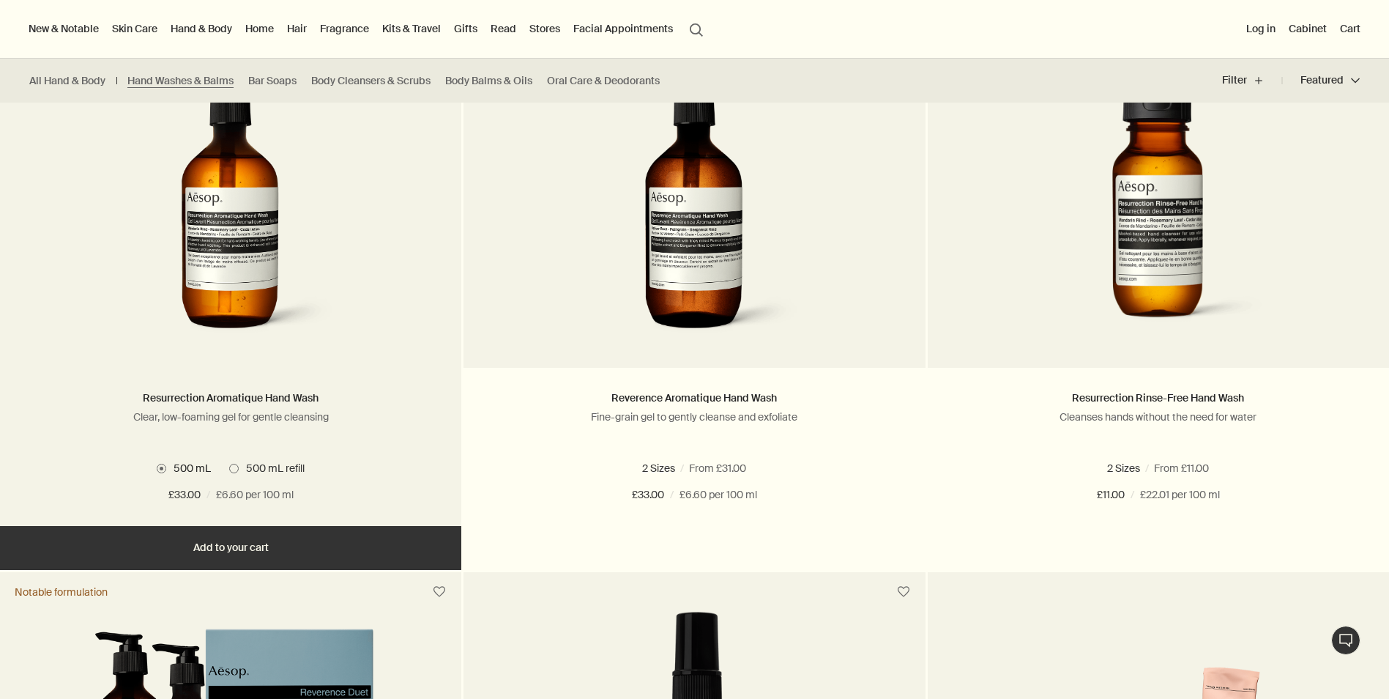
scroll to position [952, 0]
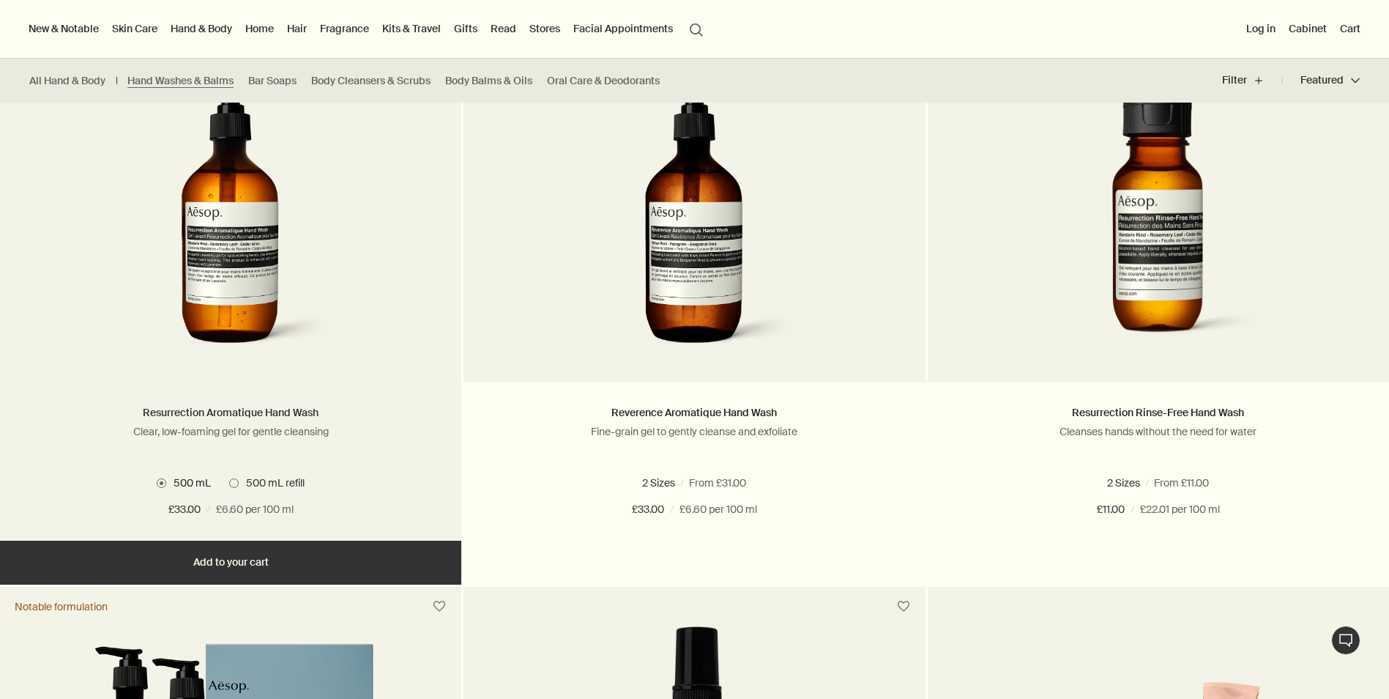
click at [204, 414] on link "Resurrection Aromatique Hand Wash" at bounding box center [231, 412] width 176 height 13
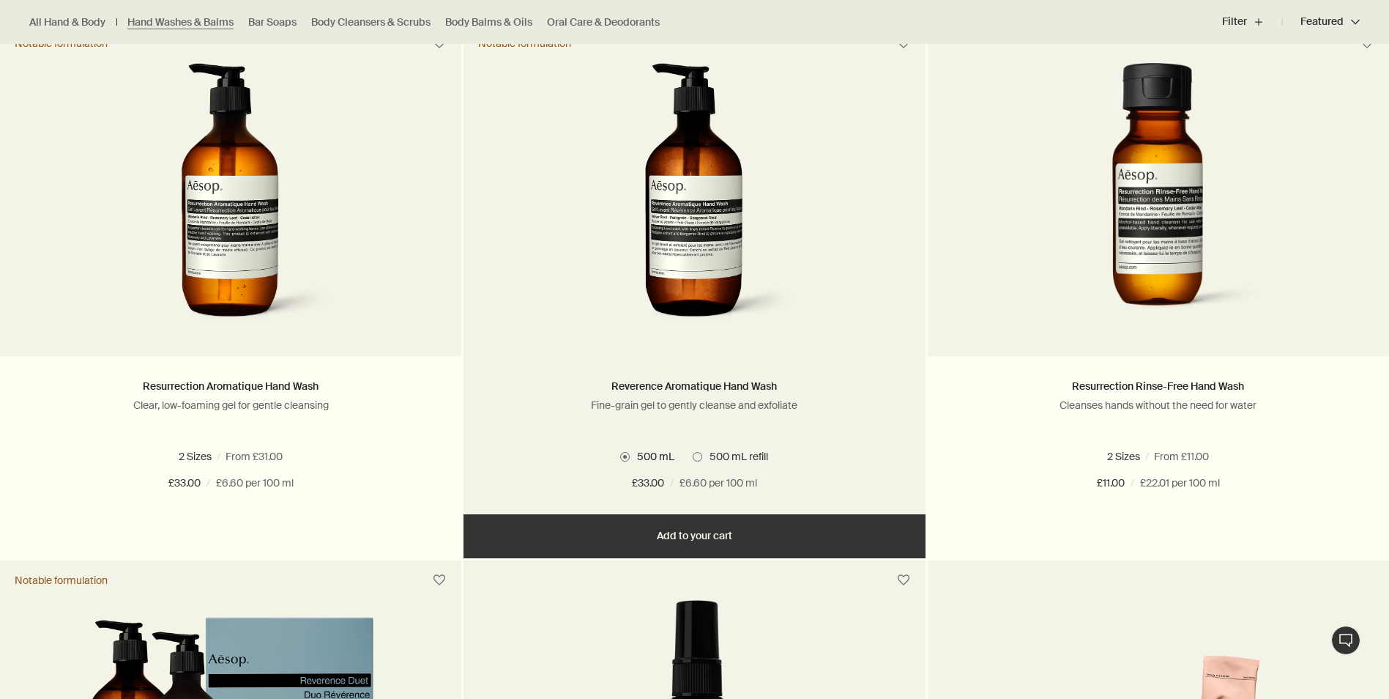
scroll to position [1025, 0]
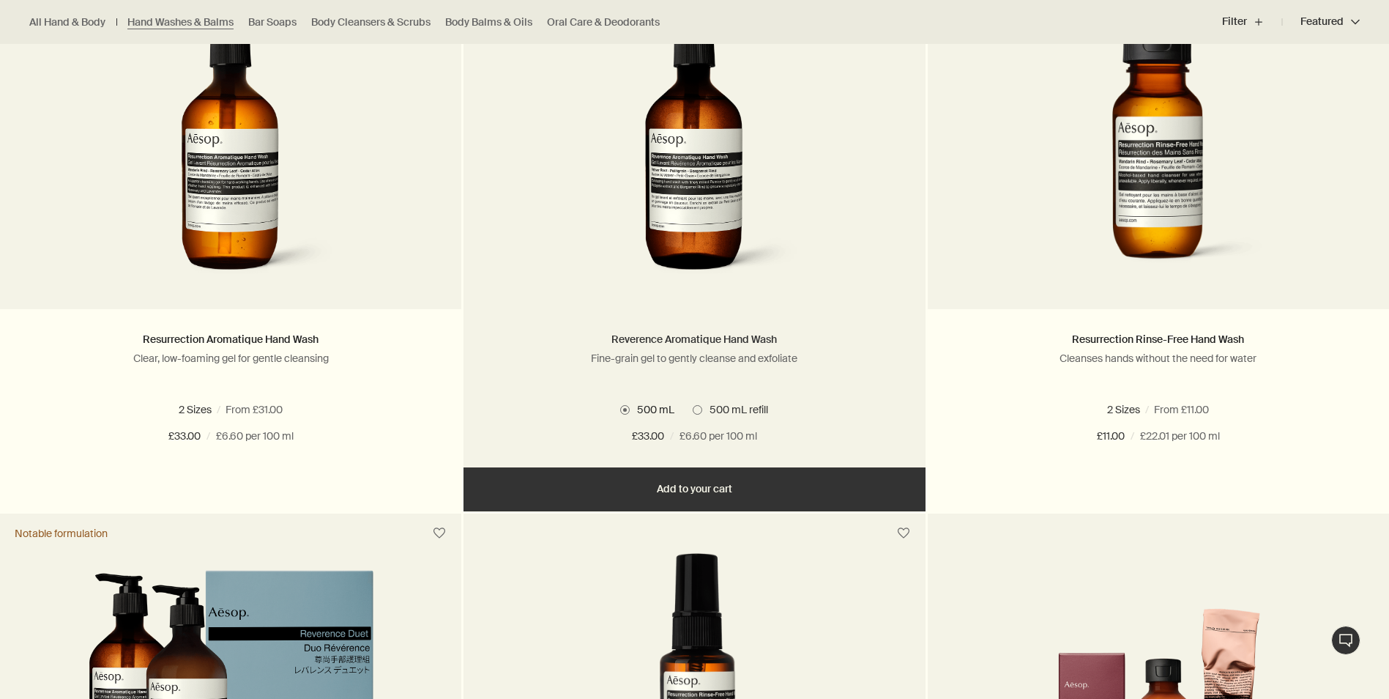
click at [718, 336] on link "Reverence Aromatique Hand Wash" at bounding box center [693, 338] width 165 height 13
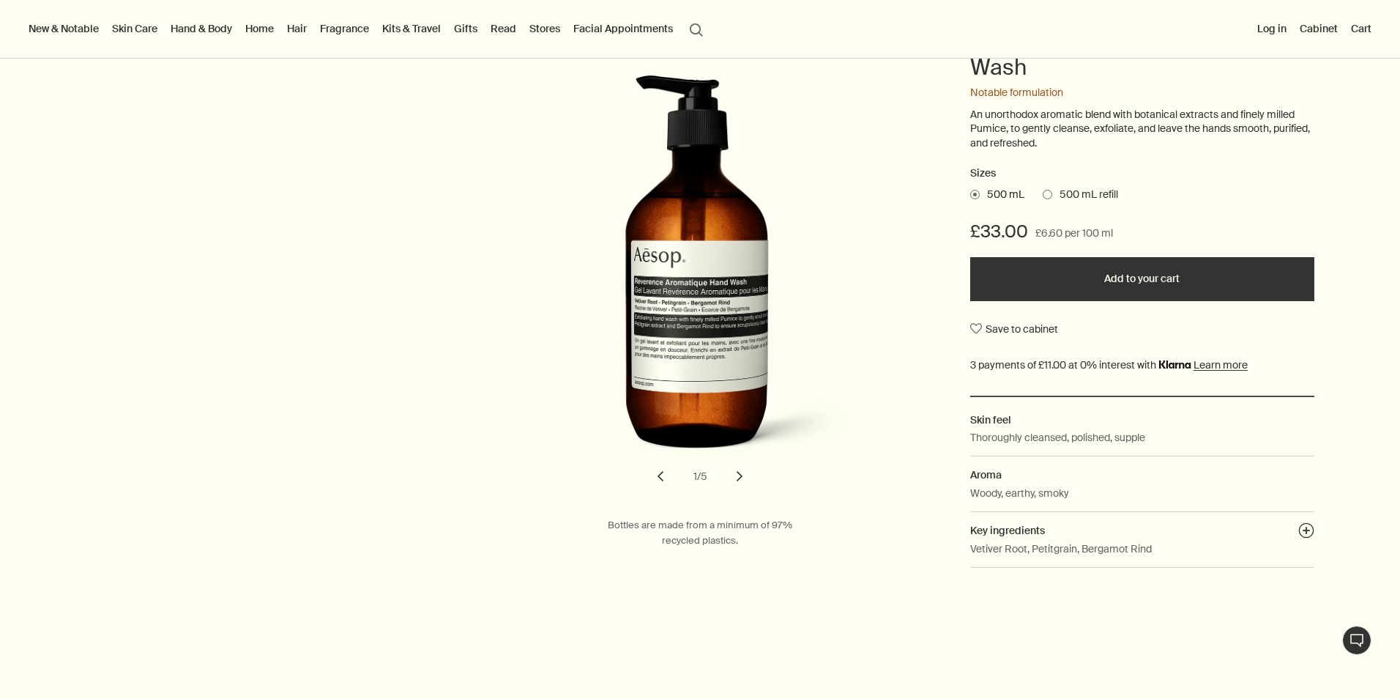
scroll to position [293, 0]
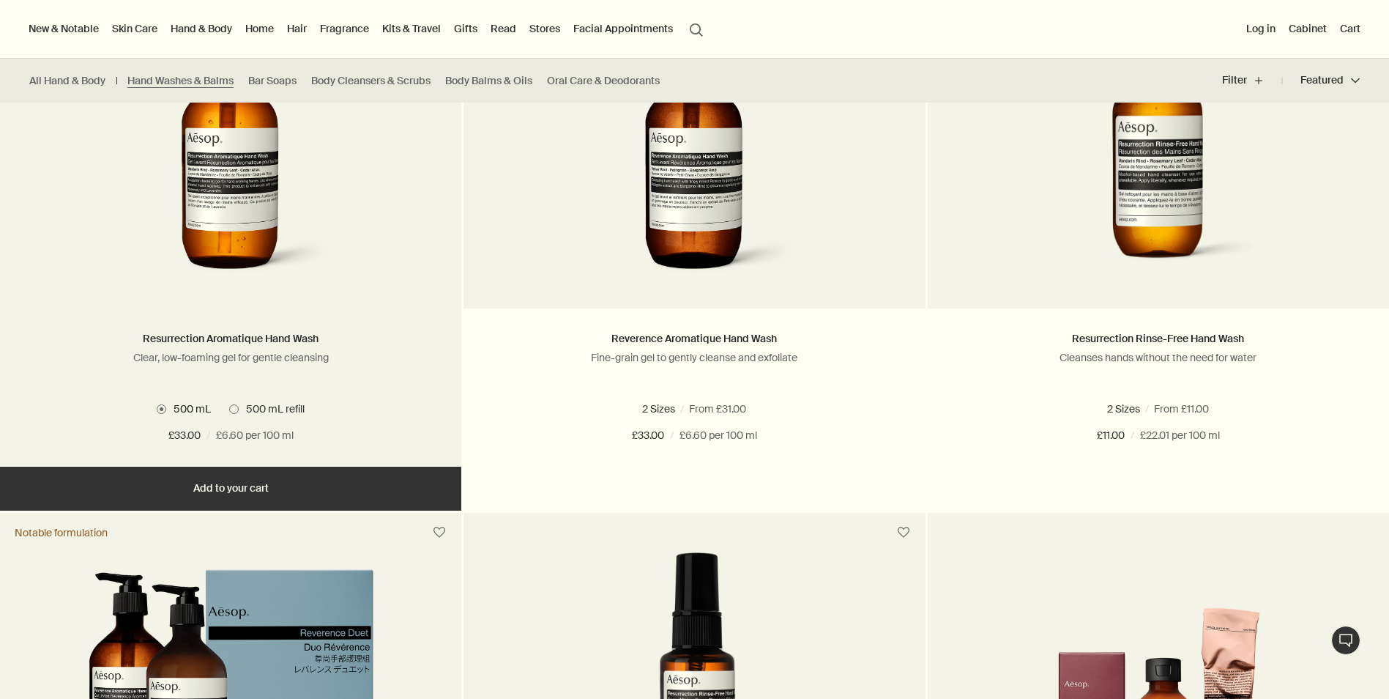
scroll to position [1025, 0]
click at [220, 339] on link "Resurrection Aromatique Hand Wash" at bounding box center [231, 338] width 176 height 13
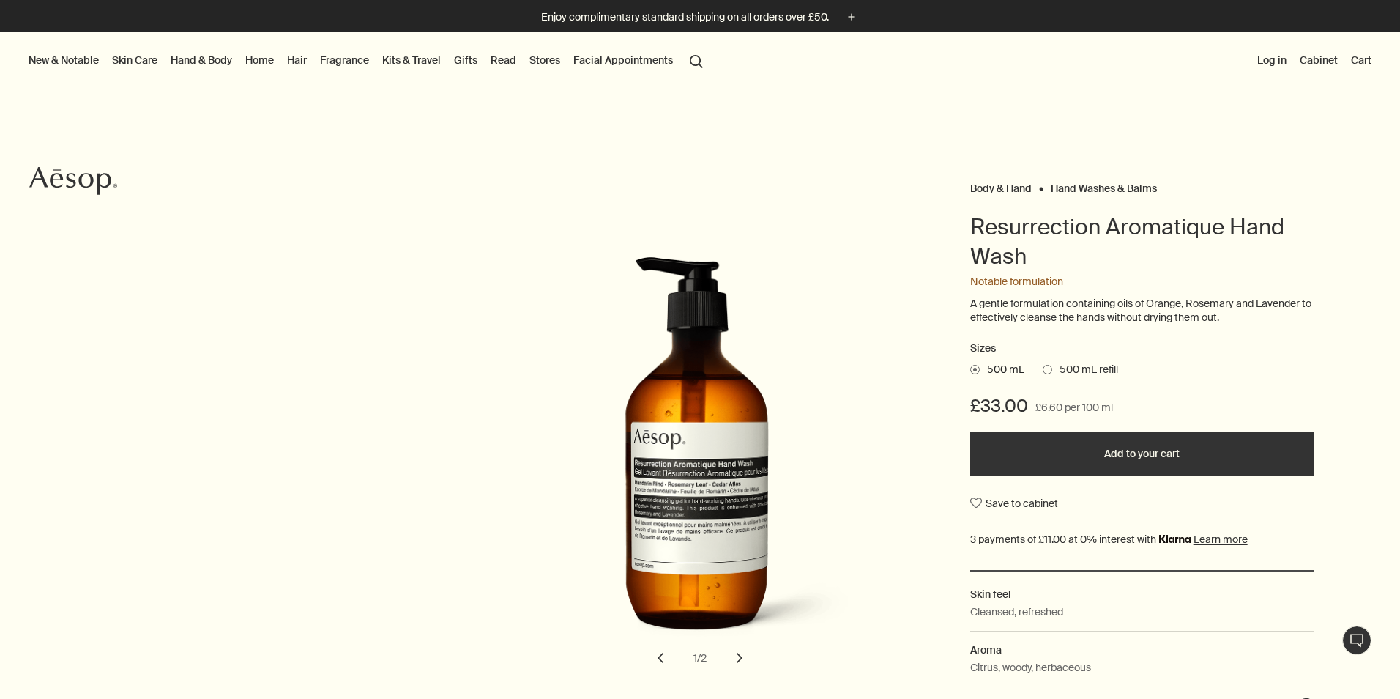
click at [1043, 371] on span at bounding box center [1048, 370] width 10 height 10
click at [1043, 371] on input "500 mL refill" at bounding box center [1043, 367] width 0 height 10
click at [970, 368] on span at bounding box center [975, 370] width 10 height 10
click at [970, 368] on input "500 mL" at bounding box center [970, 367] width 0 height 10
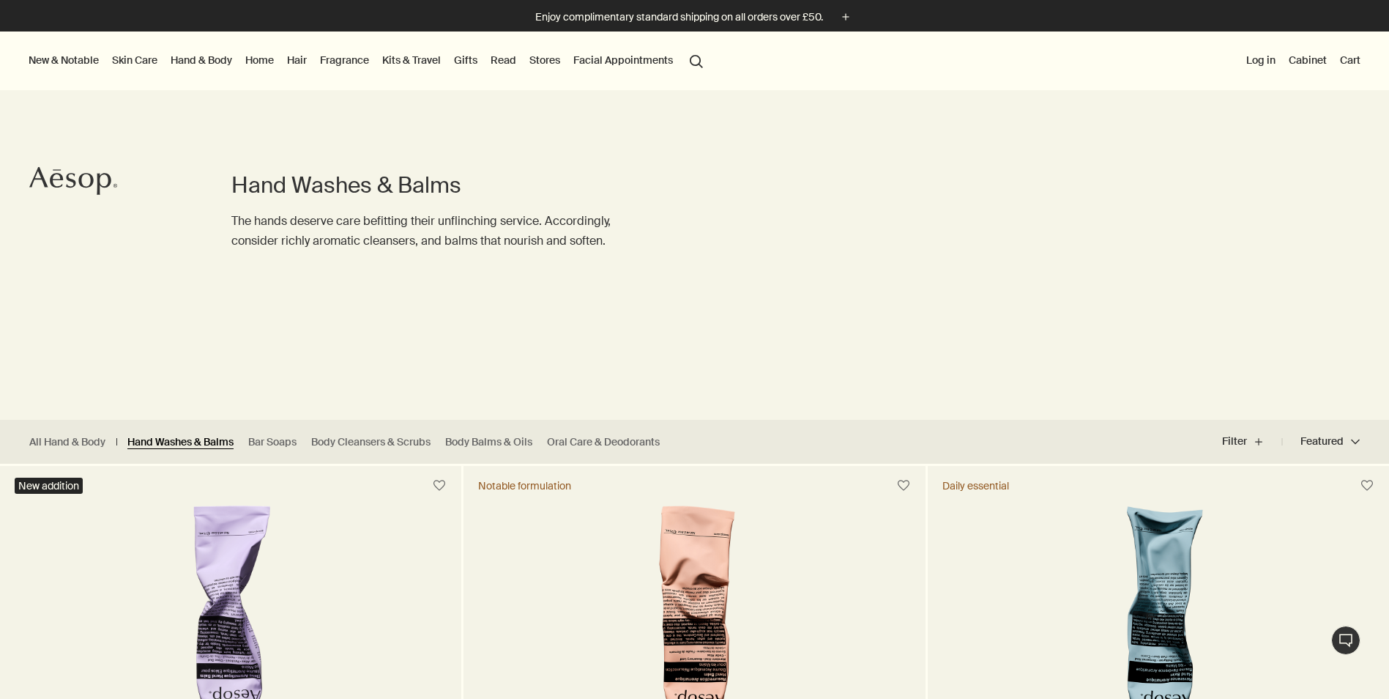
click at [190, 442] on link "Hand Washes & Balms" at bounding box center [180, 442] width 106 height 14
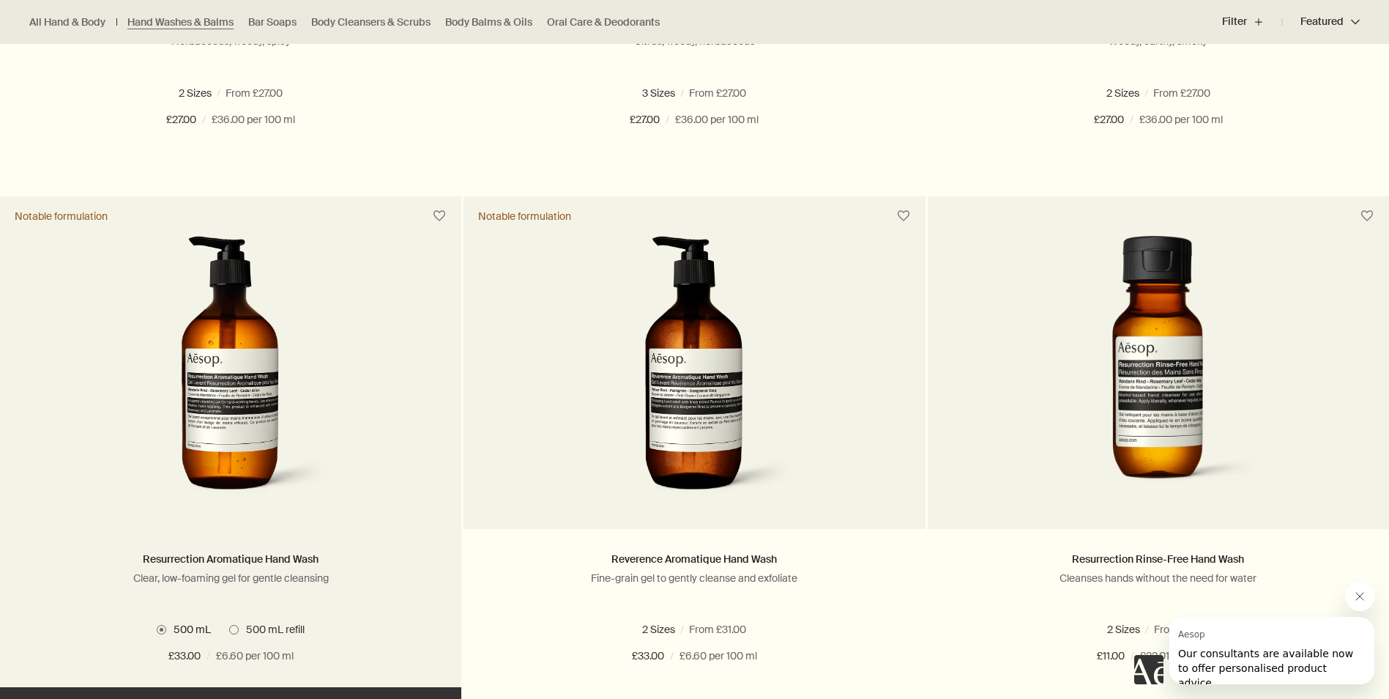
click at [221, 425] on img at bounding box center [231, 371] width 219 height 271
